Goal: Task Accomplishment & Management: Use online tool/utility

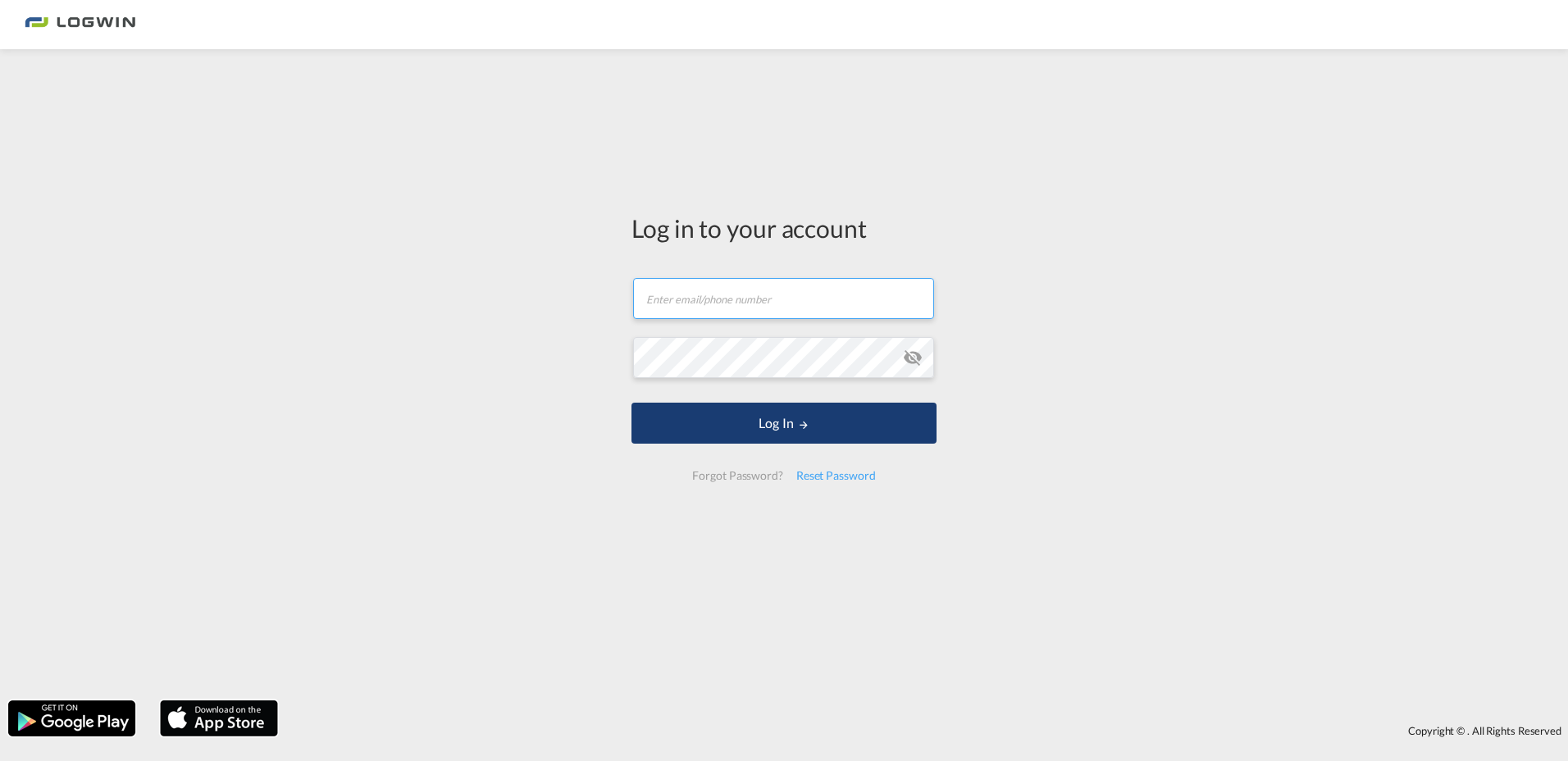
type input "[PERSON_NAME][EMAIL_ADDRESS][DOMAIN_NAME]"
click at [771, 426] on button "Log In" at bounding box center [783, 423] width 305 height 41
